Goal: Transaction & Acquisition: Book appointment/travel/reservation

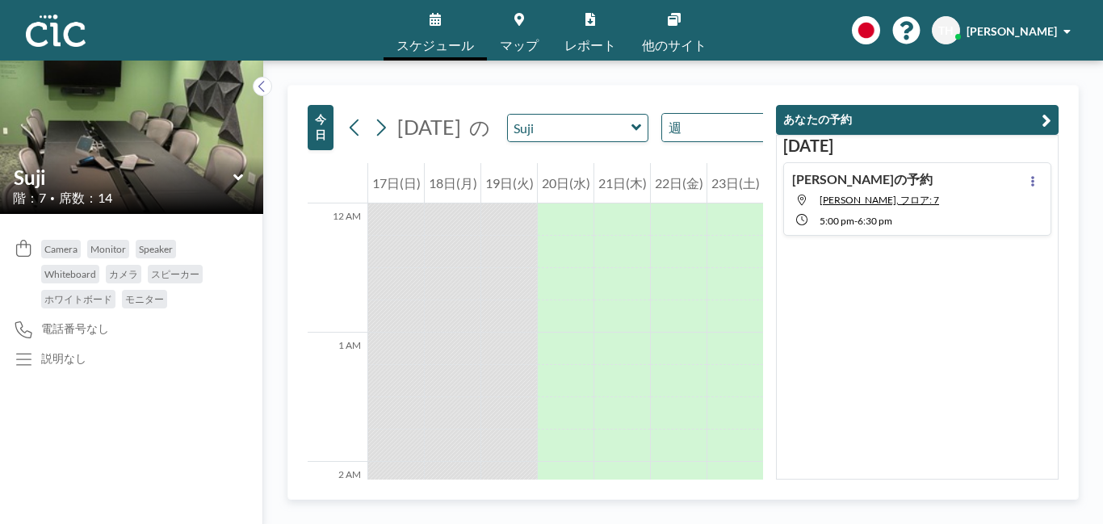
scroll to position [1549, 0]
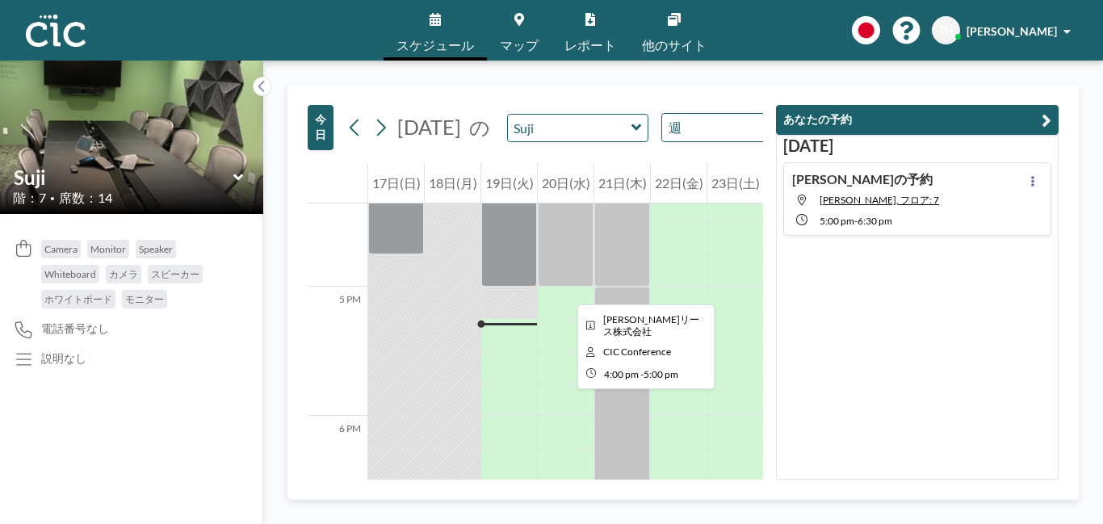
scroll to position [2030, 0]
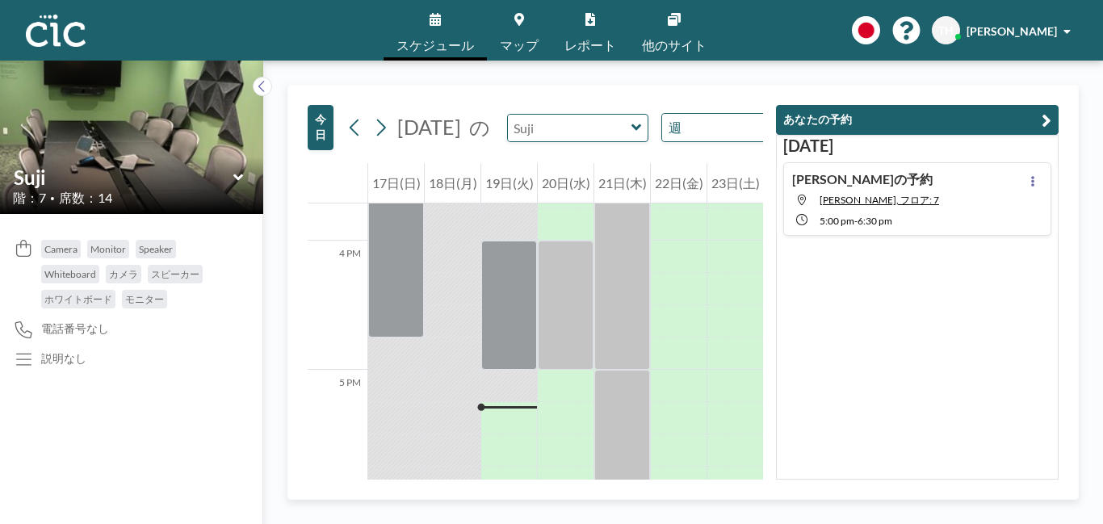
click at [539, 141] on input "text" at bounding box center [570, 128] width 124 height 27
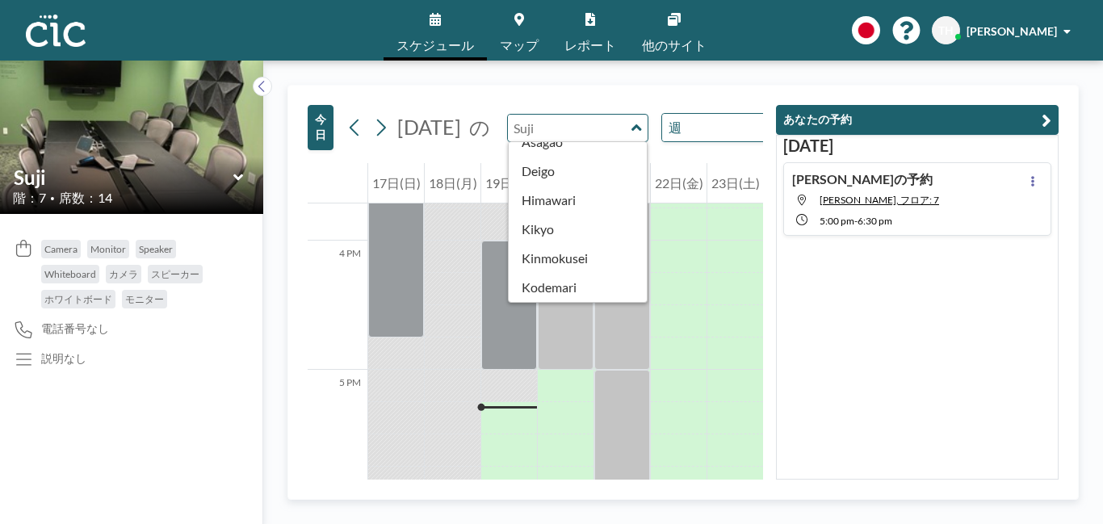
scroll to position [381, 0]
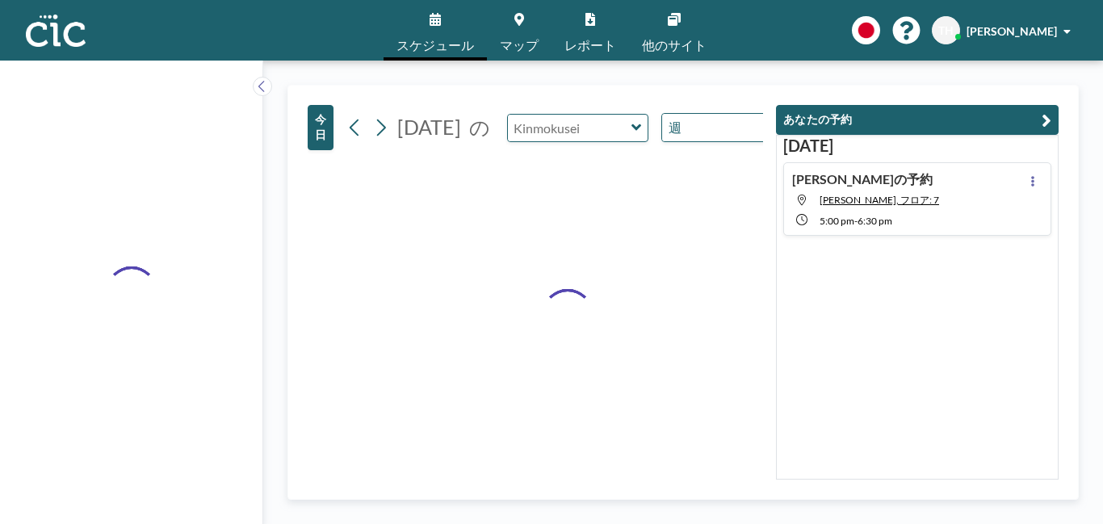
type input "Kinmokusei"
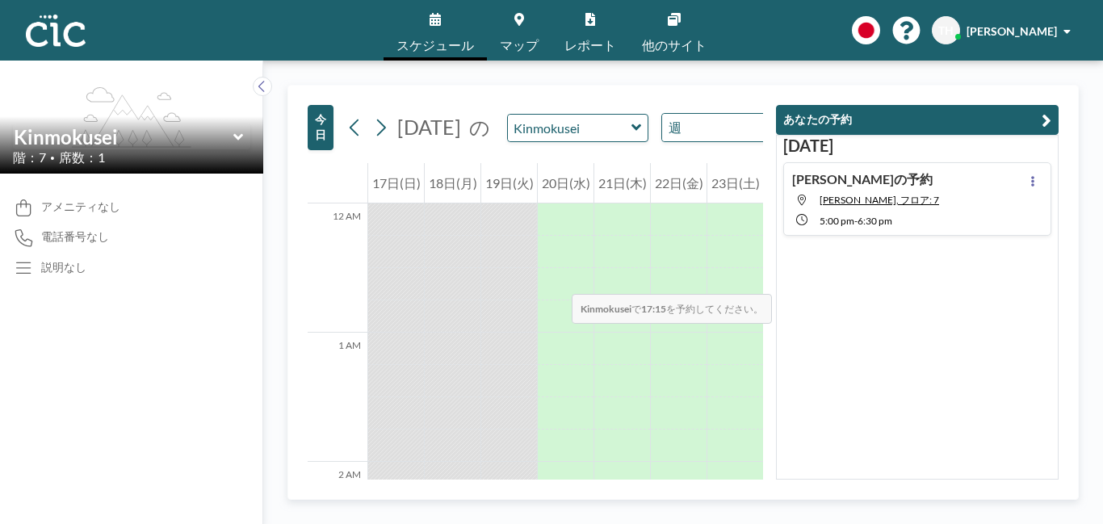
scroll to position [2196, 0]
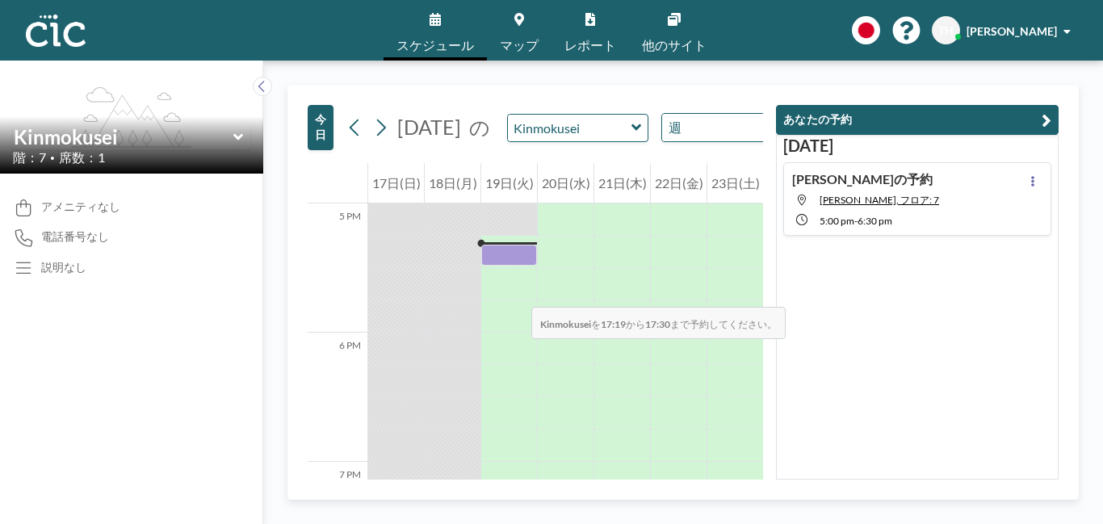
click at [515, 266] on div at bounding box center [509, 256] width 56 height 22
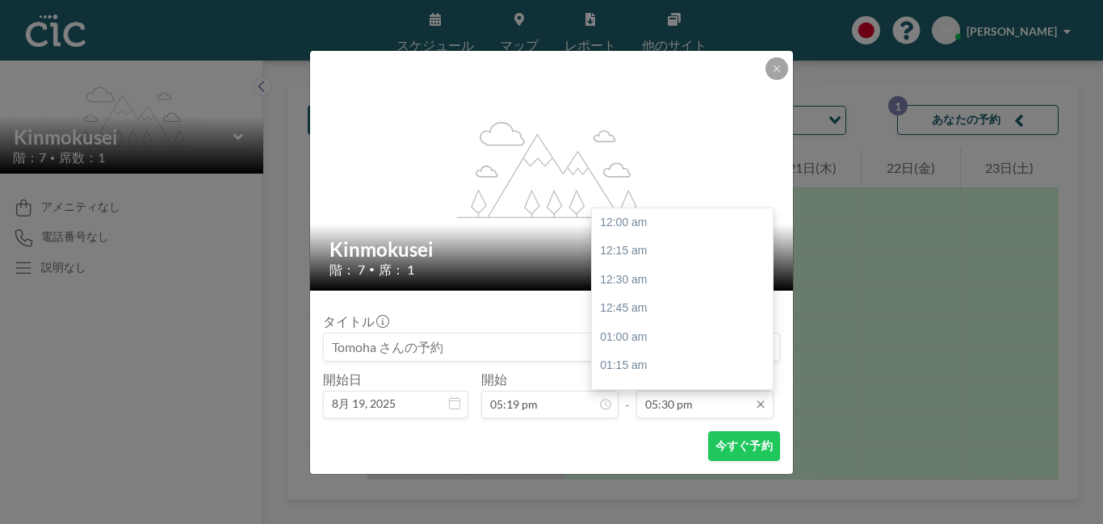
scroll to position [2012, 0]
click at [639, 277] on div "06:00 pm" at bounding box center [685, 279] width 186 height 29
type input "06:00 pm"
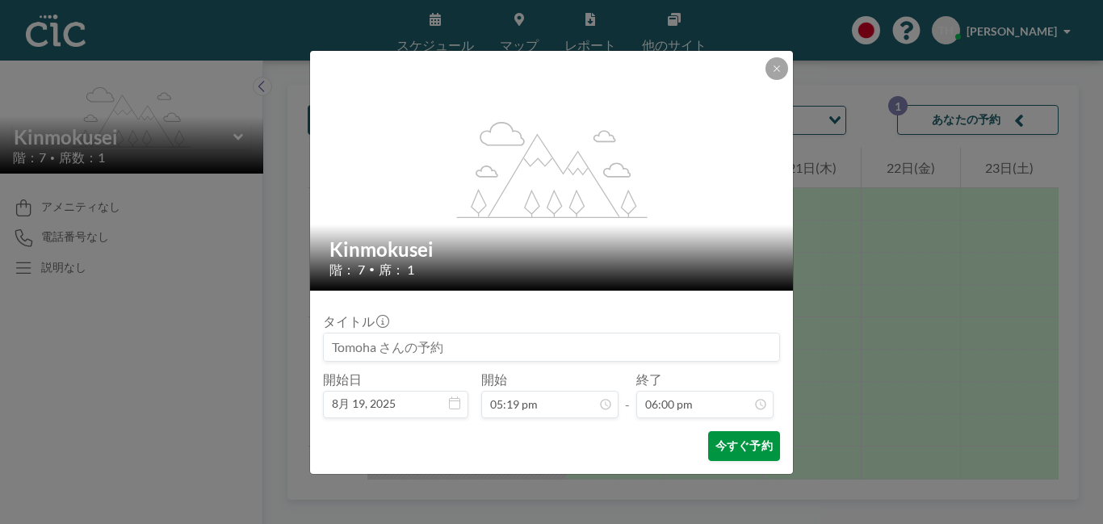
click at [729, 448] on button "今すぐ予約" at bounding box center [744, 446] width 72 height 30
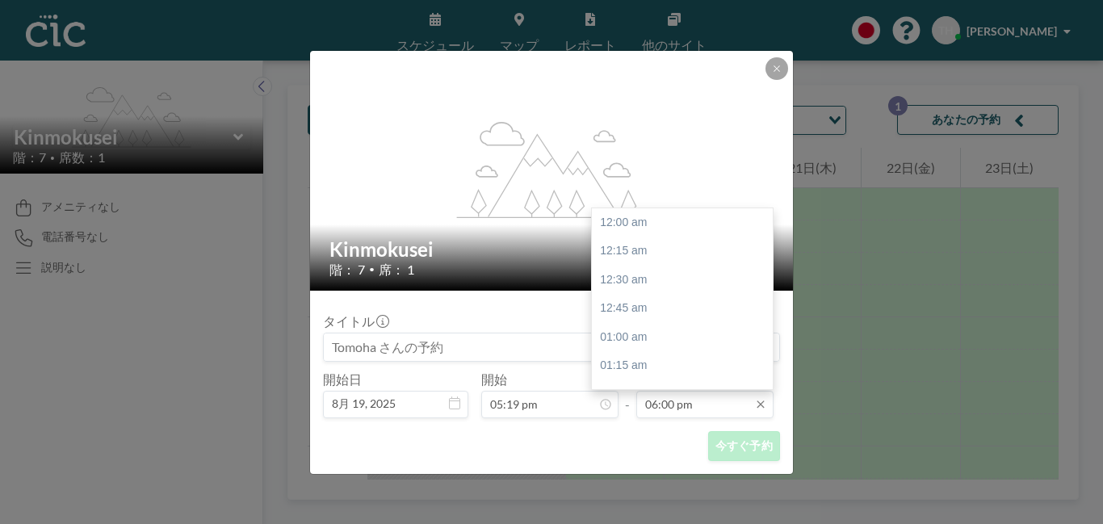
scroll to position [0, 0]
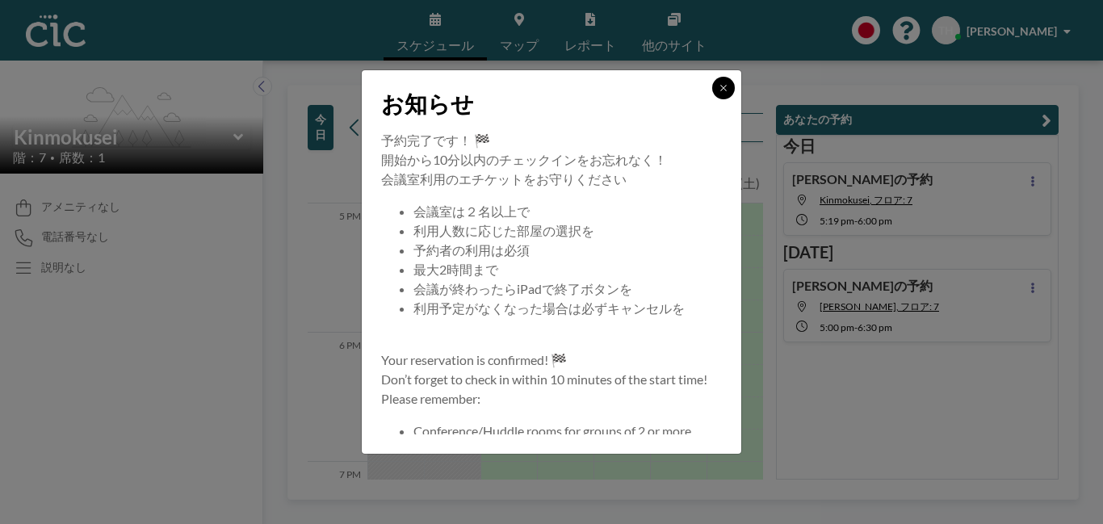
click at [720, 87] on icon at bounding box center [724, 88] width 10 height 10
